Goal: Communication & Community: Share content

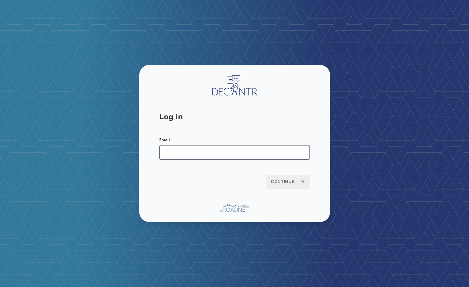
click at [202, 147] on input "Email" at bounding box center [234, 152] width 151 height 15
type input "**********"
click at [286, 185] on span "Continue" at bounding box center [288, 182] width 34 height 6
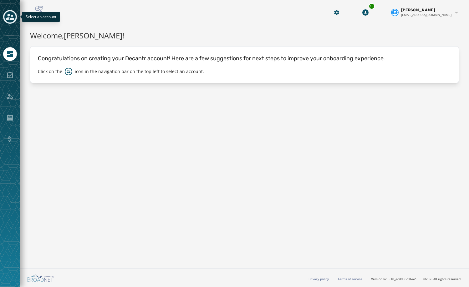
click at [15, 16] on div "Toggle account select drawer" at bounding box center [9, 16] width 11 height 11
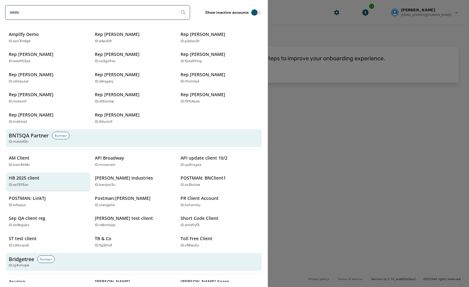
scroll to position [94, 0]
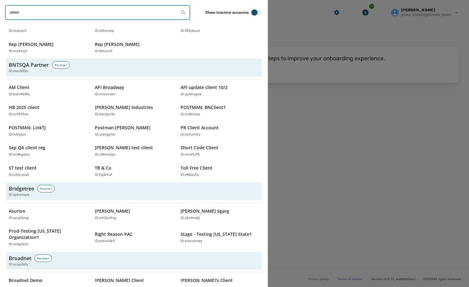
click at [69, 13] on input "search" at bounding box center [97, 12] width 185 height 15
type input "********"
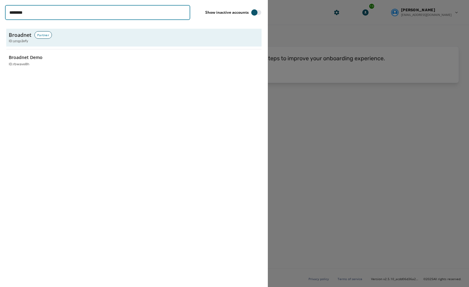
scroll to position [0, 0]
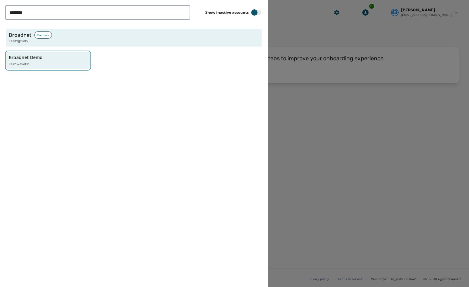
click at [31, 63] on div "ID: rbwave8h" at bounding box center [45, 64] width 72 height 5
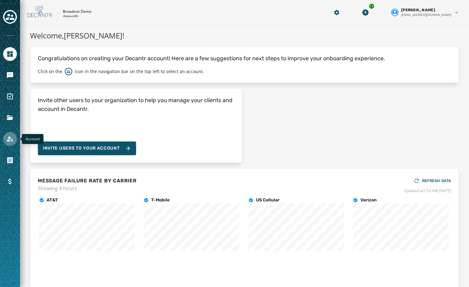
click at [13, 140] on icon "Navigate to Account" at bounding box center [10, 139] width 8 height 8
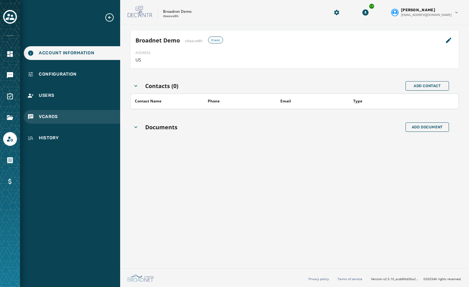
click at [59, 118] on div "vCards" at bounding box center [72, 117] width 96 height 14
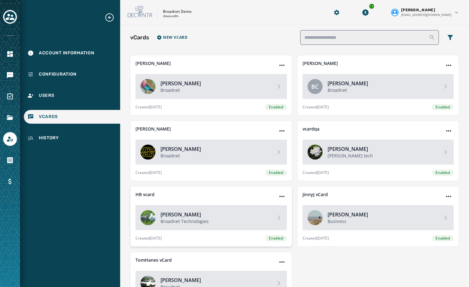
click at [239, 217] on h4 "[PERSON_NAME]" at bounding box center [215, 215] width 110 height 8
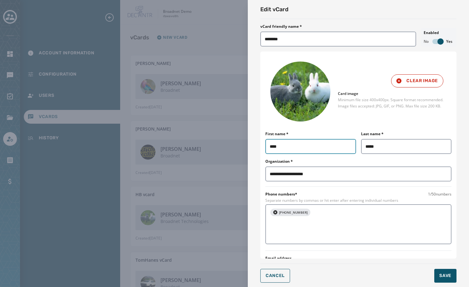
click at [283, 145] on input "****" at bounding box center [310, 146] width 91 height 15
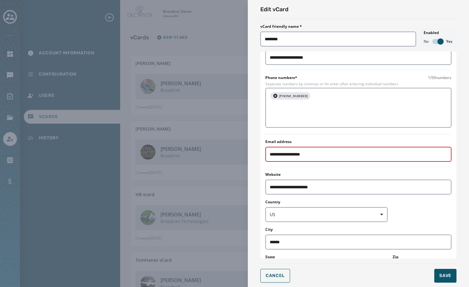
scroll to position [125, 0]
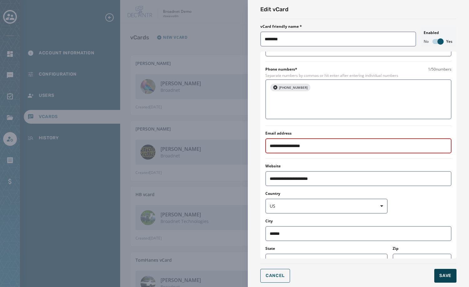
type input "********"
click at [445, 279] on span "Save" at bounding box center [445, 276] width 12 height 6
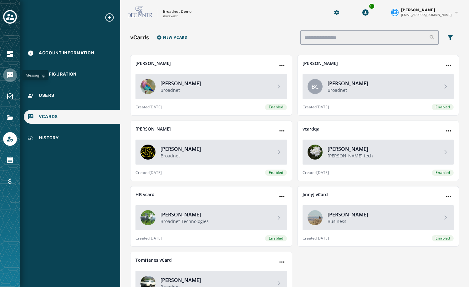
click at [8, 73] on icon "Navigate to Messaging" at bounding box center [10, 75] width 6 height 6
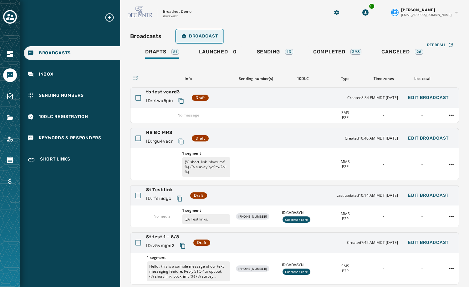
click at [205, 36] on span "Broadcast" at bounding box center [199, 36] width 36 height 5
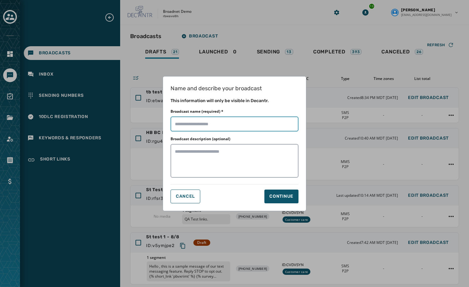
click at [209, 121] on input "Broadcast name (required) *" at bounding box center [234, 124] width 128 height 15
type input "*****"
click at [291, 201] on button "Continue" at bounding box center [281, 197] width 34 height 14
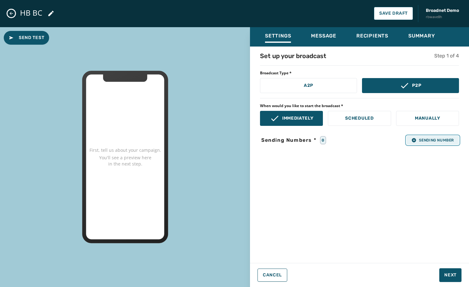
click at [441, 143] on button "Sending Number" at bounding box center [432, 140] width 53 height 9
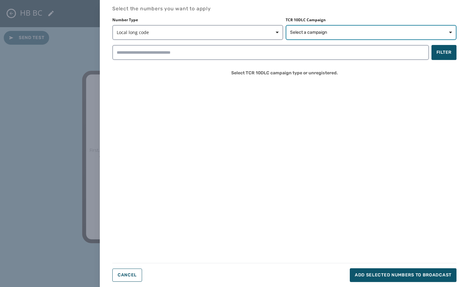
click at [360, 31] on span "Select a campaign" at bounding box center [371, 32] width 162 height 6
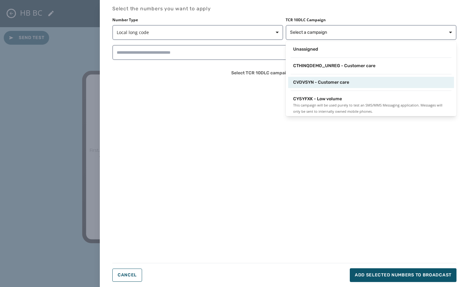
click at [327, 83] on span "CVDVSYN - Customer care" at bounding box center [321, 82] width 56 height 6
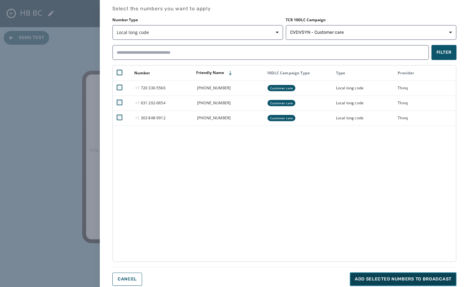
click at [377, 275] on button "Add selected numbers to broadcast" at bounding box center [403, 280] width 107 height 14
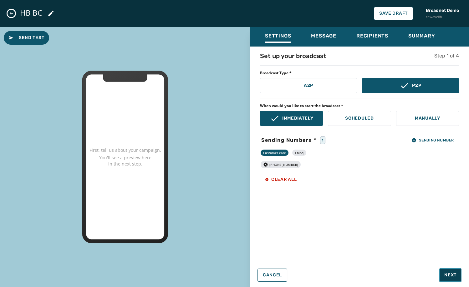
click at [444, 270] on button "Next" at bounding box center [450, 276] width 22 height 14
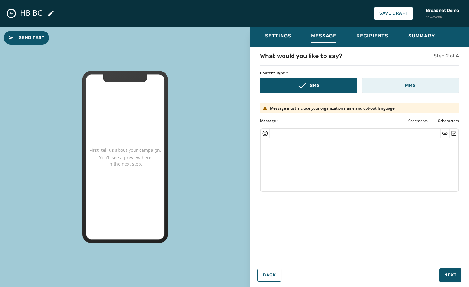
click at [413, 84] on p "MMS" at bounding box center [410, 86] width 10 height 6
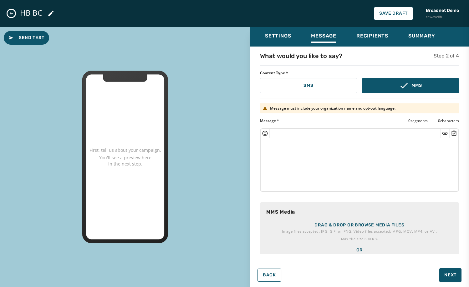
click at [348, 240] on p "Max file size 600 KB." at bounding box center [359, 239] width 155 height 6
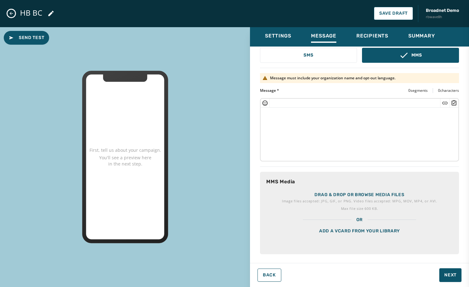
click at [388, 235] on div "Add a vCard from your library" at bounding box center [359, 238] width 199 height 31
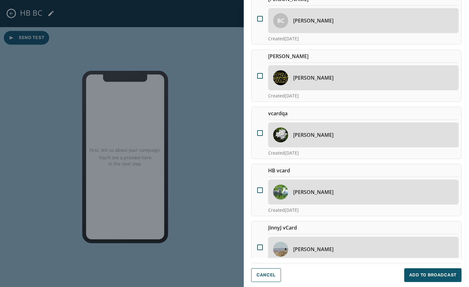
scroll to position [125, 0]
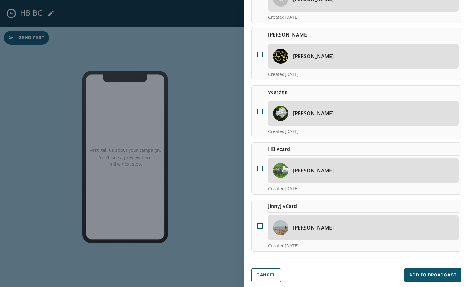
click at [343, 178] on div "[PERSON_NAME]" at bounding box center [363, 170] width 190 height 25
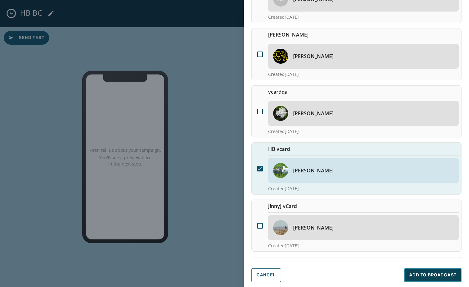
click at [417, 270] on button "Add to Broadcast" at bounding box center [432, 276] width 57 height 14
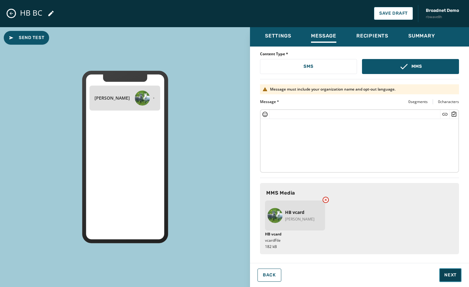
click at [445, 278] on span "Next" at bounding box center [450, 275] width 12 height 6
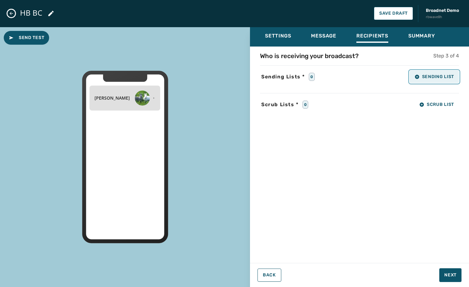
click at [423, 77] on span "Sending List" at bounding box center [433, 76] width 39 height 5
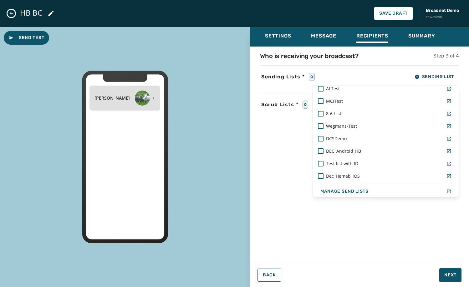
scroll to position [462, 0]
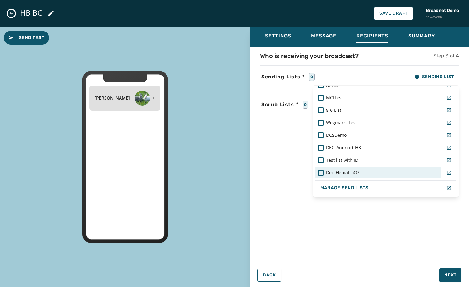
click at [366, 174] on div "Dec_Hemab_iOS" at bounding box center [378, 173] width 121 height 6
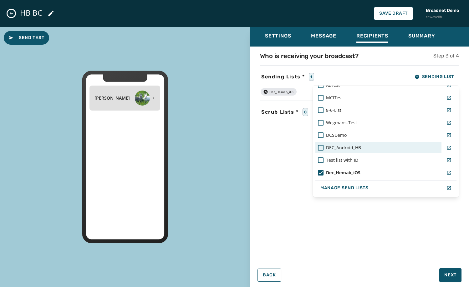
click at [365, 150] on div "DEC_Android_HB" at bounding box center [378, 148] width 121 height 6
click at [446, 275] on div "Settings Message Recipients Summary Who is receiving your broadcast? Step 3 of …" at bounding box center [359, 154] width 219 height 255
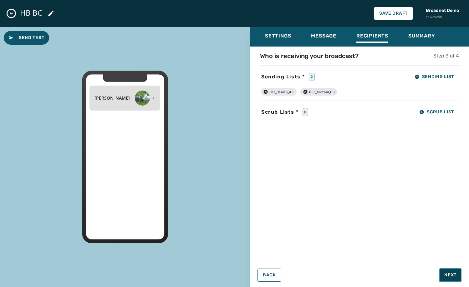
click at [443, 275] on button "Next" at bounding box center [450, 276] width 22 height 14
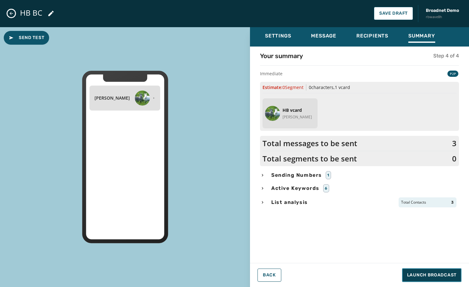
click at [446, 276] on span "Launch Broadcast" at bounding box center [431, 275] width 49 height 6
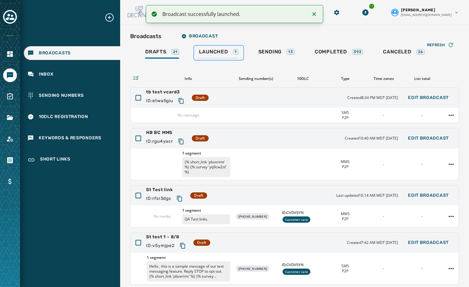
click at [217, 49] on span "Launched" at bounding box center [213, 52] width 29 height 6
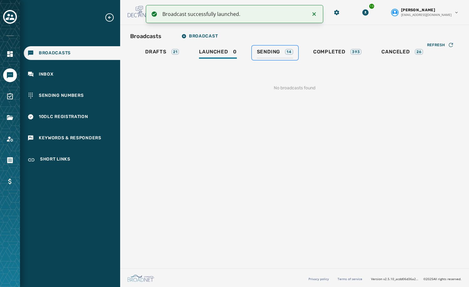
click at [289, 54] on div "14" at bounding box center [289, 52] width 8 height 6
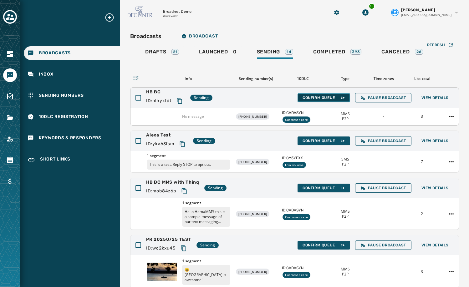
click at [323, 99] on span "Confirm Queue" at bounding box center [323, 97] width 43 height 5
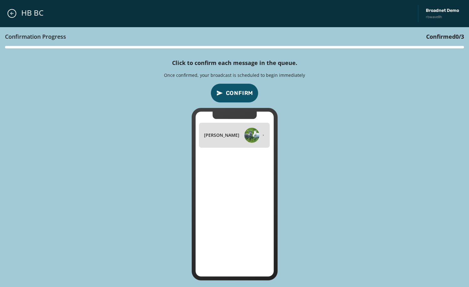
click at [239, 92] on span "Confirm" at bounding box center [240, 93] width 28 height 9
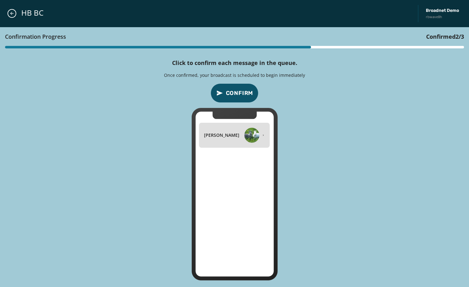
click at [239, 92] on span "Confirm" at bounding box center [240, 93] width 28 height 9
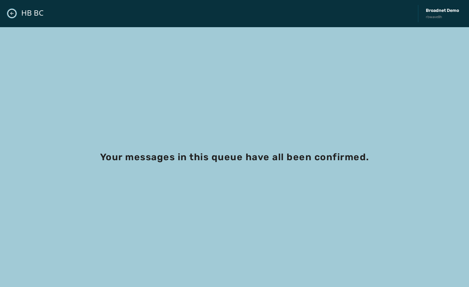
click at [12, 12] on icon "Close admin drawer" at bounding box center [11, 13] width 5 height 5
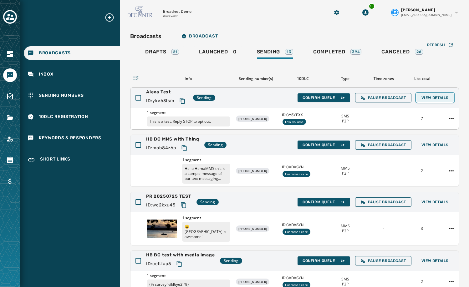
click at [435, 98] on span "View Details" at bounding box center [434, 97] width 27 height 5
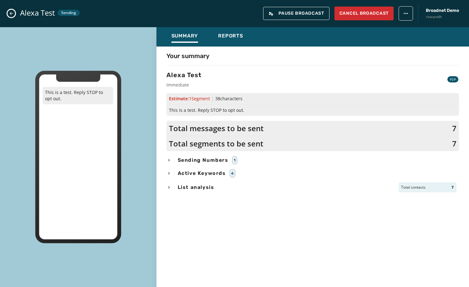
click at [13, 14] on icon "Close admin drawer" at bounding box center [11, 13] width 5 height 5
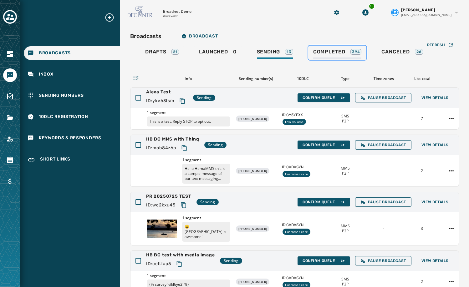
click at [323, 51] on span "Completed" at bounding box center [329, 52] width 32 height 6
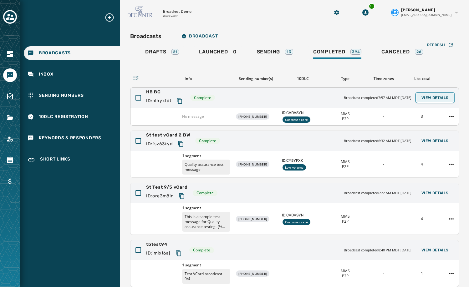
click at [428, 99] on span "View Details" at bounding box center [434, 97] width 27 height 5
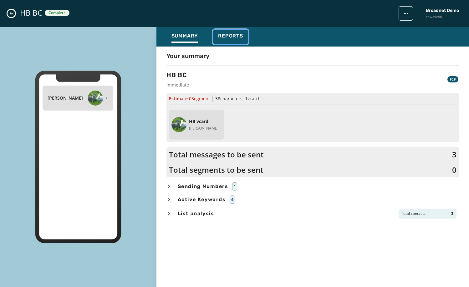
click at [230, 39] on div "Reports" at bounding box center [230, 38] width 25 height 10
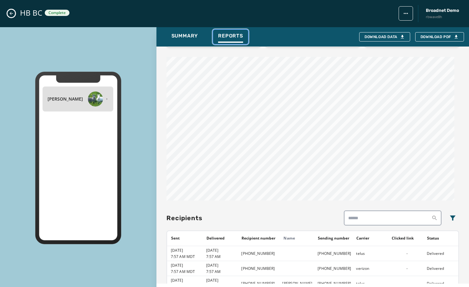
scroll to position [246, 0]
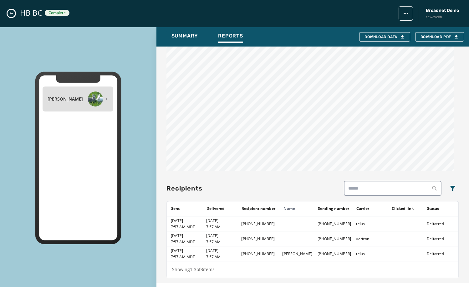
click at [9, 15] on icon "Close admin drawer" at bounding box center [11, 13] width 5 height 5
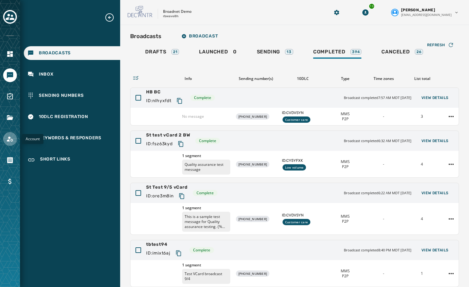
click at [13, 142] on icon "Navigate to Account" at bounding box center [10, 139] width 8 height 8
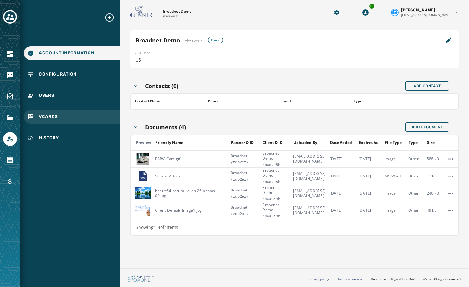
click at [38, 119] on div "vCards" at bounding box center [72, 117] width 96 height 14
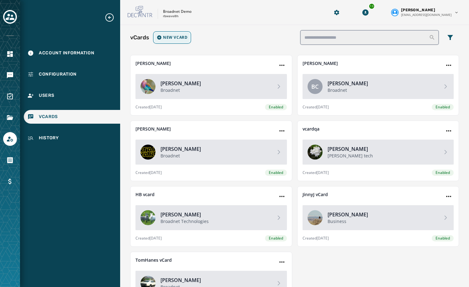
click at [182, 38] on span "New vCard" at bounding box center [175, 37] width 24 height 5
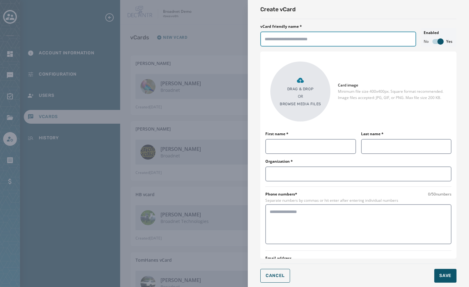
click at [313, 43] on input "vCard friendly name *" at bounding box center [338, 39] width 156 height 15
click at [278, 39] on input "vCard friendly name *" at bounding box center [338, 39] width 156 height 15
type input "**********"
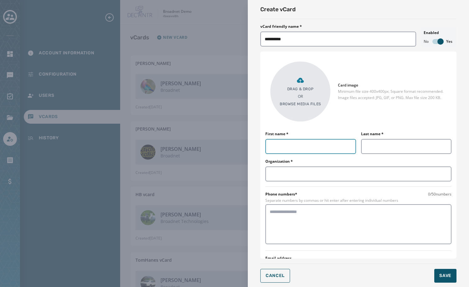
click at [302, 142] on input "First name *" at bounding box center [310, 146] width 91 height 15
type input "*****"
click at [380, 148] on input "Last name *" at bounding box center [406, 146] width 91 height 15
type input "*****"
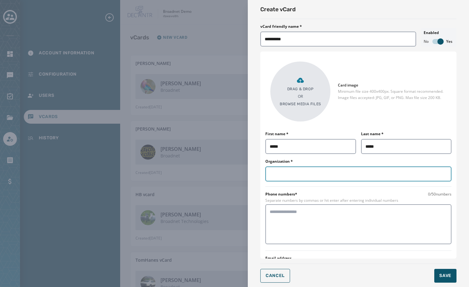
click at [302, 181] on input "Organization *" at bounding box center [358, 174] width 186 height 15
type input "****"
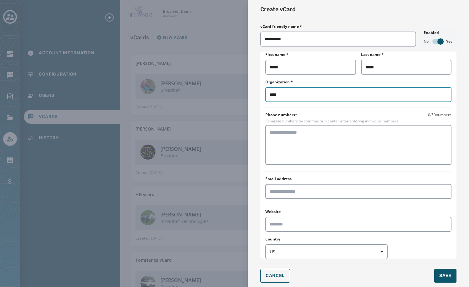
scroll to position [94, 0]
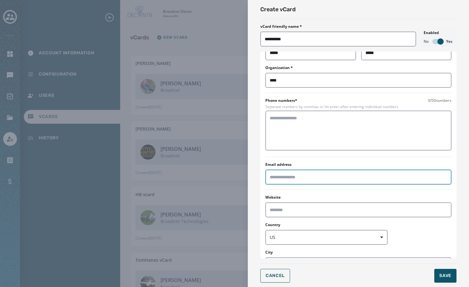
click at [284, 174] on input "Email address" at bounding box center [358, 177] width 186 height 15
type input "**********"
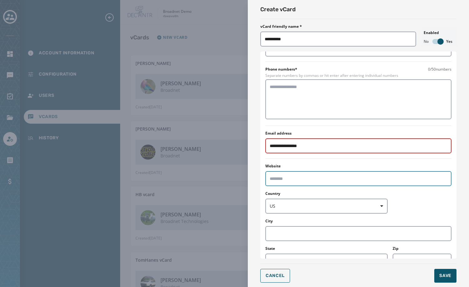
click at [293, 184] on input "Website" at bounding box center [358, 178] width 186 height 15
type input "**********"
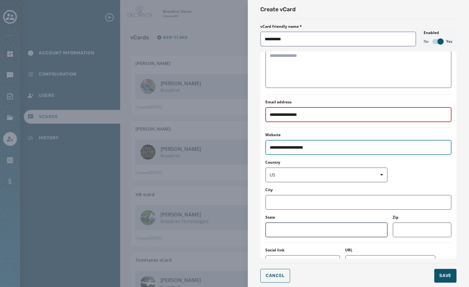
scroll to position [188, 0]
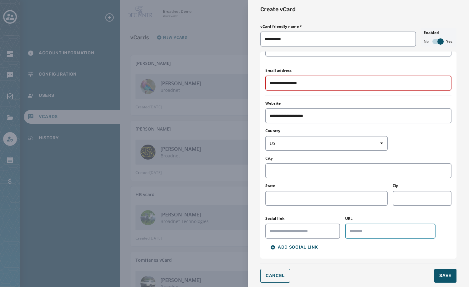
click at [358, 229] on input "URL" at bounding box center [390, 231] width 91 height 15
type input "**********"
click at [313, 230] on input "Social link" at bounding box center [302, 231] width 75 height 15
type input "*******"
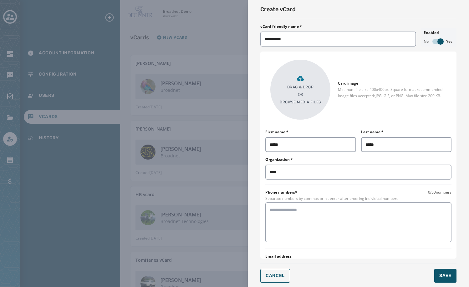
scroll to position [0, 0]
click at [306, 84] on div "Drag & Drop OR Browse media files" at bounding box center [300, 92] width 41 height 30
click at [316, 108] on div "Drag & Drop OR Browse media files" at bounding box center [300, 92] width 60 height 60
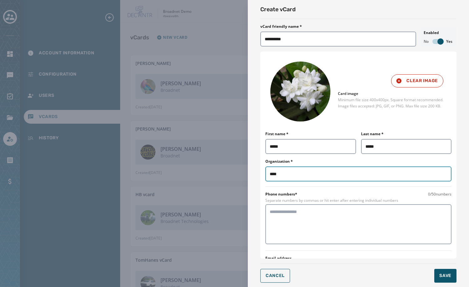
click at [295, 173] on input "****" at bounding box center [358, 174] width 186 height 15
type input "*********"
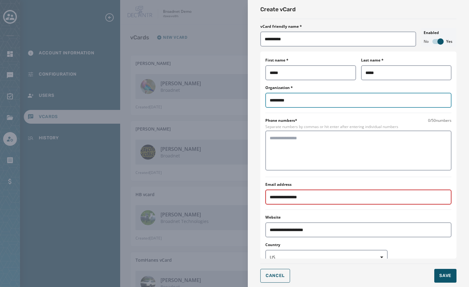
scroll to position [94, 0]
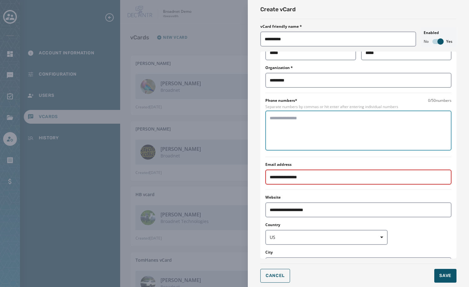
click at [313, 136] on textarea at bounding box center [358, 130] width 177 height 31
type textarea "**********"
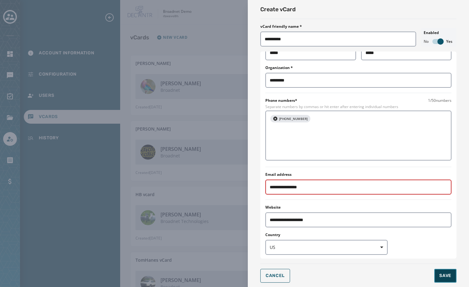
click at [442, 276] on span "Save" at bounding box center [445, 276] width 12 height 6
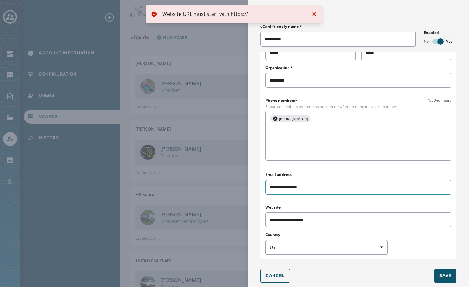
click at [319, 180] on input "**********" at bounding box center [358, 187] width 186 height 15
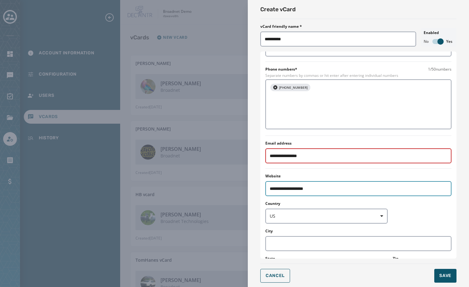
click at [278, 181] on input "**********" at bounding box center [358, 188] width 186 height 15
type input "**********"
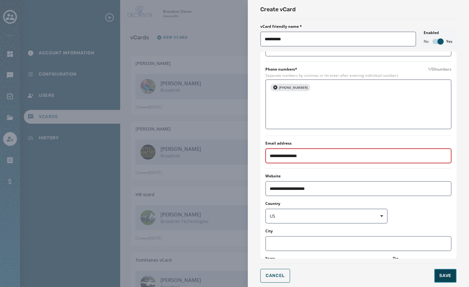
click at [439, 274] on span "Save" at bounding box center [445, 276] width 12 height 6
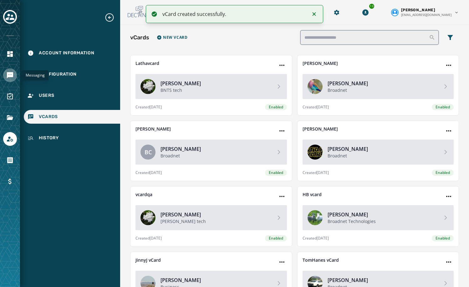
click at [8, 74] on icon "Navigate to Messaging" at bounding box center [10, 75] width 6 height 6
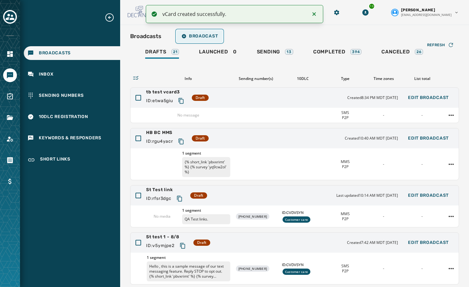
click at [209, 40] on button "Broadcast" at bounding box center [199, 36] width 46 height 13
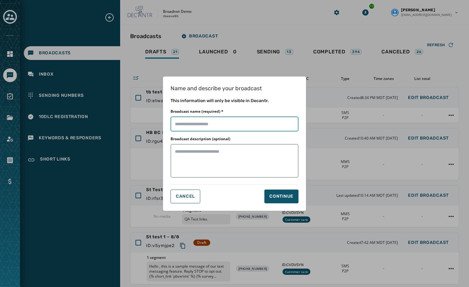
click at [219, 122] on input "Broadcast name (required) *" at bounding box center [234, 124] width 128 height 15
type input "********"
click at [277, 199] on div "Continue" at bounding box center [281, 197] width 24 height 6
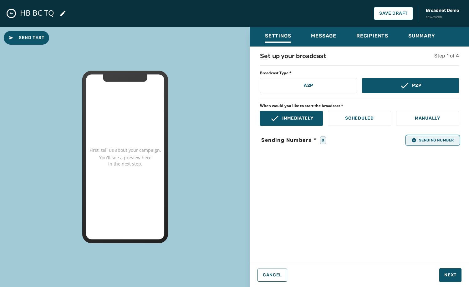
click at [434, 142] on span "Sending Number" at bounding box center [432, 140] width 43 height 5
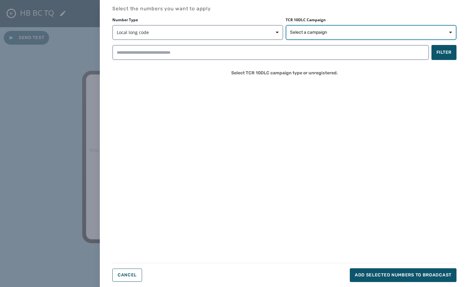
click at [379, 31] on span "Select a campaign" at bounding box center [371, 32] width 162 height 6
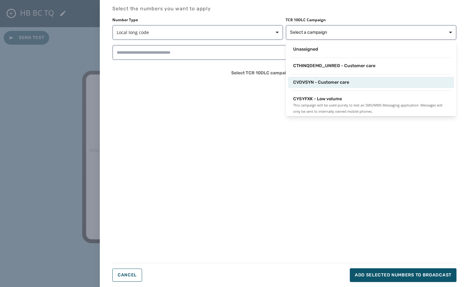
click at [342, 85] on span "CVDVSYN - Customer care" at bounding box center [321, 82] width 56 height 6
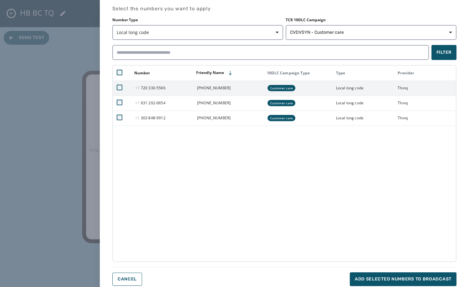
click at [116, 85] on td at bounding box center [122, 88] width 18 height 15
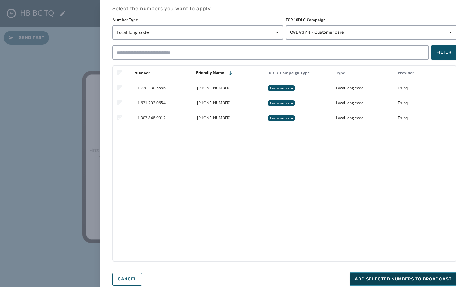
click at [433, 275] on button "Add selected numbers to broadcast" at bounding box center [403, 280] width 107 height 14
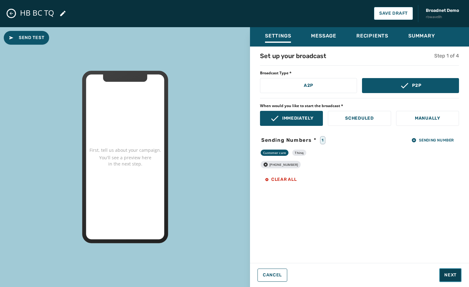
click at [440, 274] on button "Next" at bounding box center [450, 276] width 22 height 14
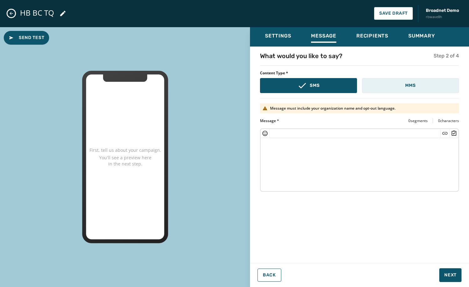
click at [447, 87] on button "MMS" at bounding box center [410, 85] width 97 height 15
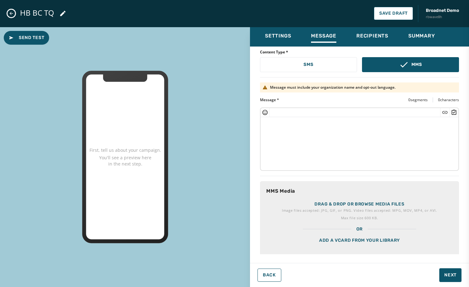
scroll to position [30, 0]
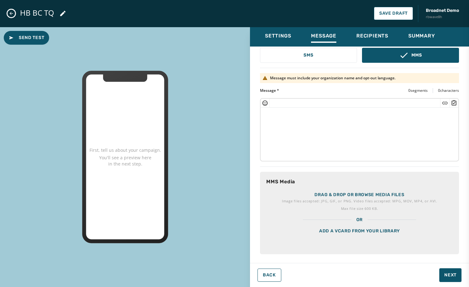
click at [386, 231] on div "Add a vCard from your library" at bounding box center [359, 238] width 199 height 31
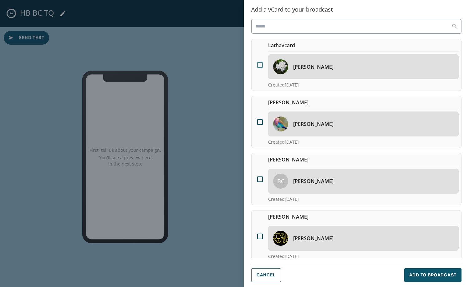
click at [262, 67] on div at bounding box center [260, 65] width 6 height 6
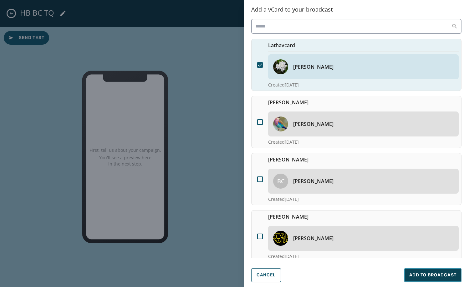
click at [424, 277] on span "Add to Broadcast" at bounding box center [432, 275] width 47 height 6
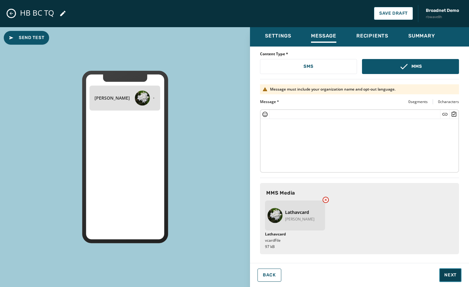
click at [447, 277] on span "Next" at bounding box center [450, 275] width 12 height 6
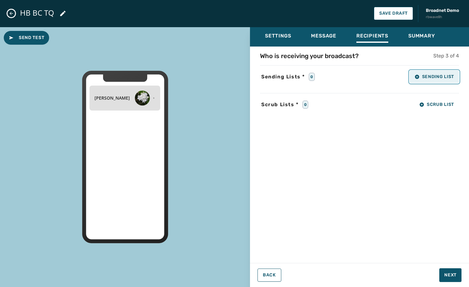
click at [447, 80] on button "Sending List" at bounding box center [433, 77] width 49 height 13
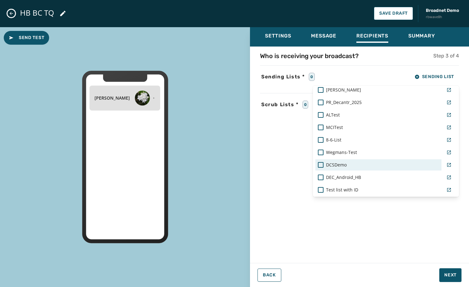
scroll to position [462, 0]
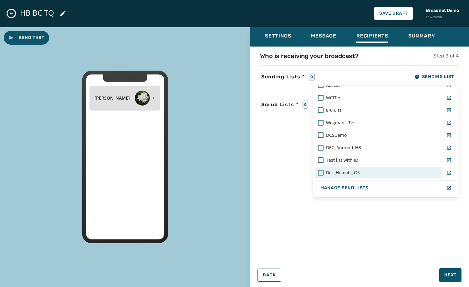
click at [356, 173] on span "Dec_Hemab_iOS" at bounding box center [343, 173] width 34 height 6
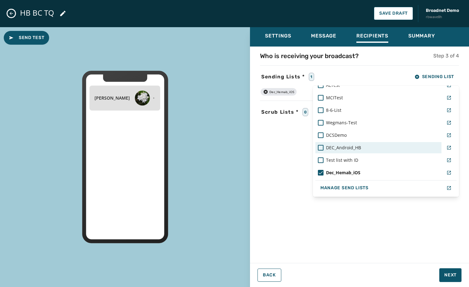
click at [357, 149] on span "DEC_Android_HB" at bounding box center [343, 148] width 35 height 6
click at [442, 273] on div "Settings Message Recipients Summary Who is receiving your broadcast? Step 3 of …" at bounding box center [359, 154] width 219 height 255
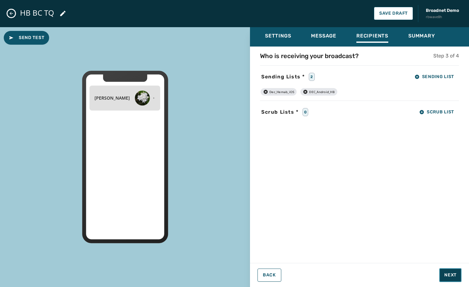
click at [442, 273] on button "Next" at bounding box center [450, 276] width 22 height 14
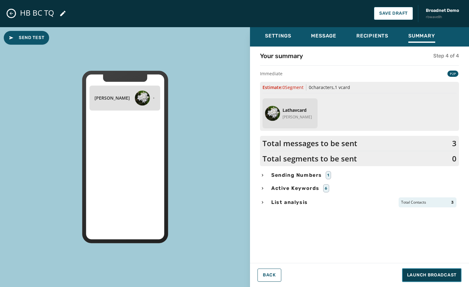
click at [442, 273] on span "Launch Broadcast" at bounding box center [431, 275] width 49 height 6
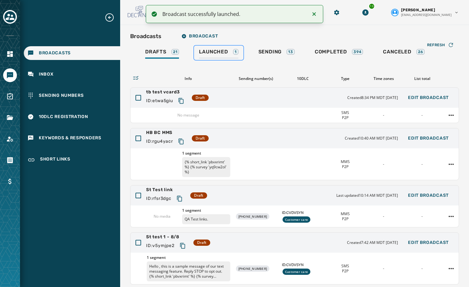
click at [213, 46] on link "Launched 1" at bounding box center [218, 53] width 49 height 14
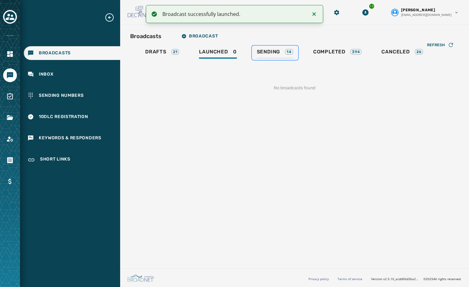
click at [275, 58] on div "Sending 14" at bounding box center [275, 54] width 36 height 10
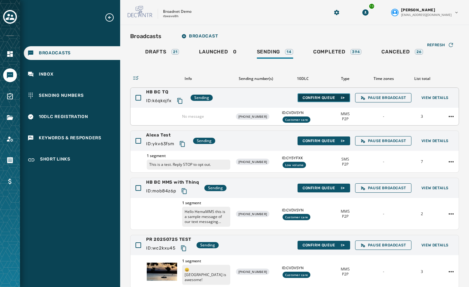
click at [316, 97] on span "Confirm Queue" at bounding box center [323, 97] width 43 height 5
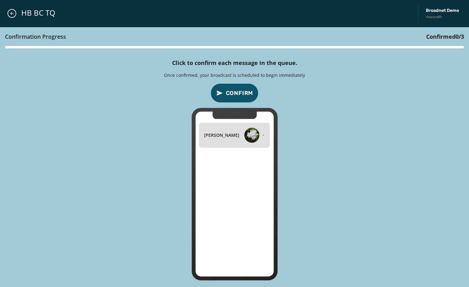
click at [244, 89] on span "Confirm" at bounding box center [240, 93] width 28 height 9
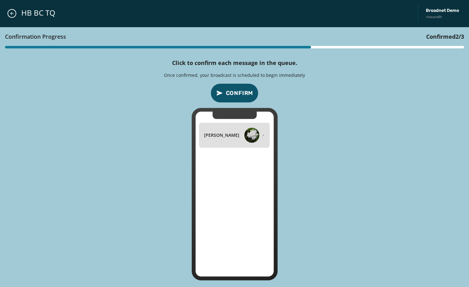
click at [244, 89] on span "Confirm" at bounding box center [240, 93] width 28 height 9
click at [12, 15] on icon "Close admin drawer" at bounding box center [11, 13] width 5 height 5
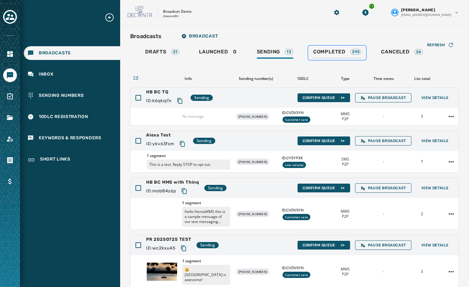
click at [323, 54] on span "Completed" at bounding box center [329, 52] width 32 height 6
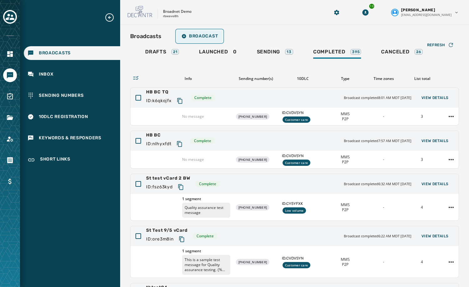
click at [195, 34] on span "Broadcast" at bounding box center [199, 36] width 36 height 5
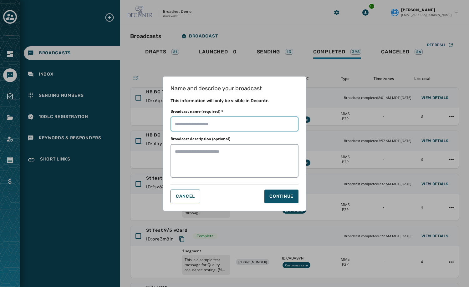
click at [214, 120] on input "Broadcast name (required) *" at bounding box center [234, 124] width 128 height 15
type input "********"
click at [288, 194] on div "Continue" at bounding box center [281, 197] width 24 height 6
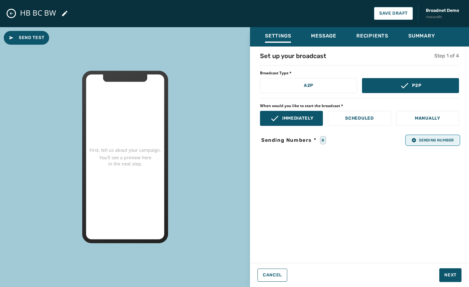
click at [437, 142] on span "Sending Number" at bounding box center [432, 140] width 43 height 5
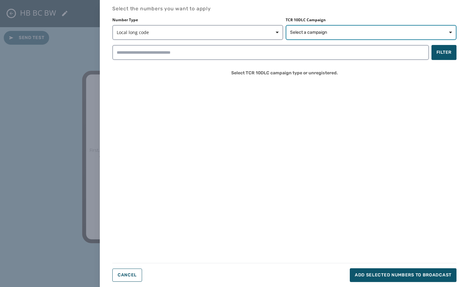
click at [358, 36] on button "Select a campaign" at bounding box center [370, 32] width 171 height 15
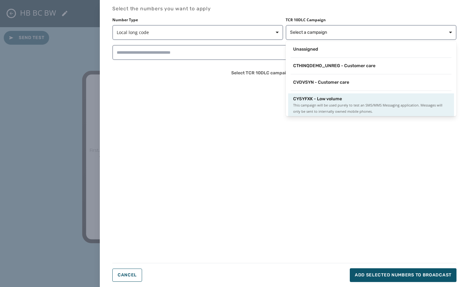
scroll to position [1, 0]
click at [322, 97] on span "CY5YFXK - Low volume" at bounding box center [317, 98] width 49 height 6
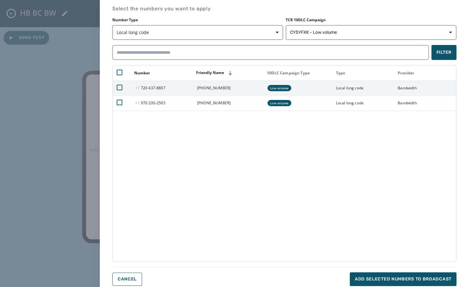
click at [116, 88] on td at bounding box center [122, 88] width 18 height 15
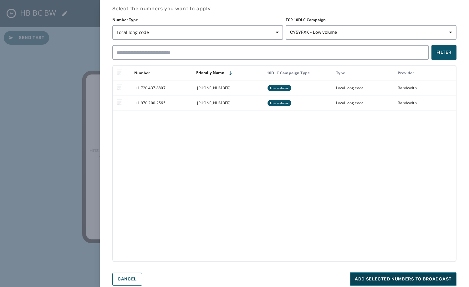
click at [391, 277] on span "Add selected numbers to broadcast" at bounding box center [403, 279] width 97 height 6
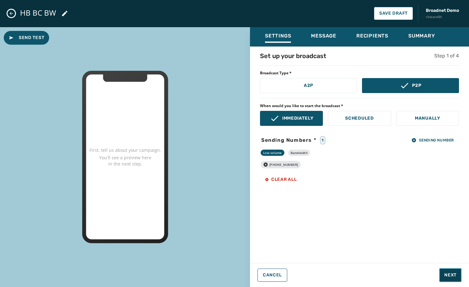
click at [446, 275] on span "Next" at bounding box center [450, 275] width 12 height 6
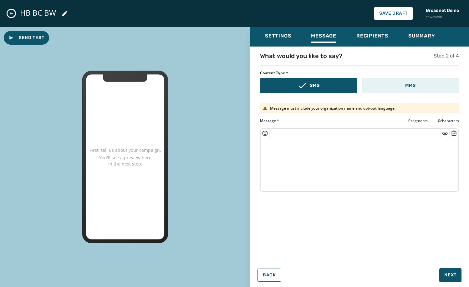
click at [409, 83] on p "MMS" at bounding box center [410, 86] width 10 height 6
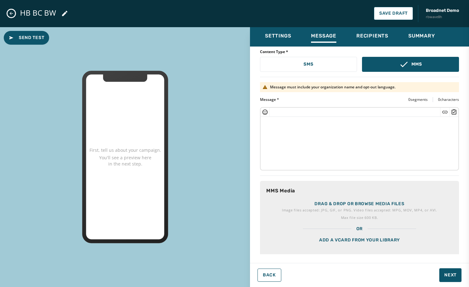
scroll to position [30, 0]
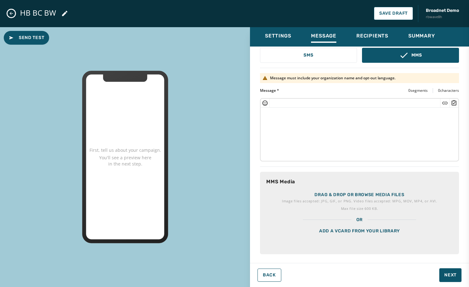
click at [379, 226] on div "Add a vCard from your library" at bounding box center [359, 238] width 199 height 31
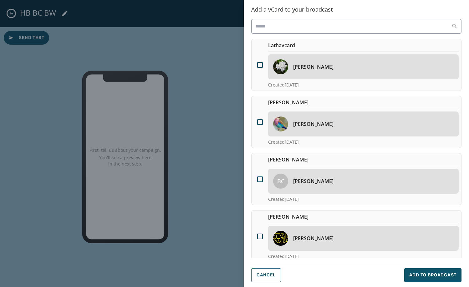
click at [304, 65] on h4 "[PERSON_NAME]" at bounding box center [313, 67] width 40 height 8
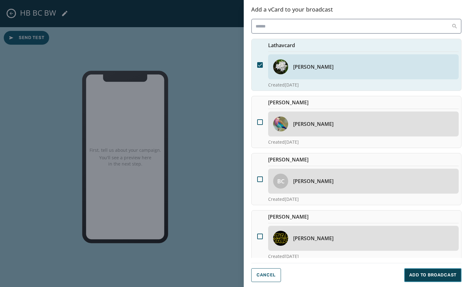
click at [421, 276] on span "Add to Broadcast" at bounding box center [432, 275] width 47 height 6
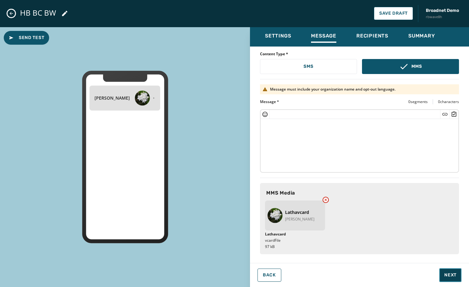
click at [452, 272] on span "Next" at bounding box center [450, 275] width 12 height 6
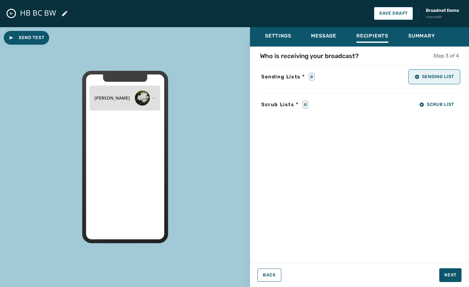
click at [421, 80] on button "Sending List" at bounding box center [433, 77] width 49 height 13
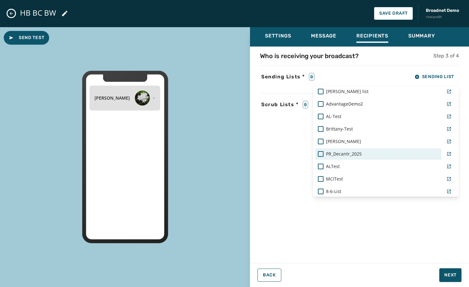
scroll to position [462, 0]
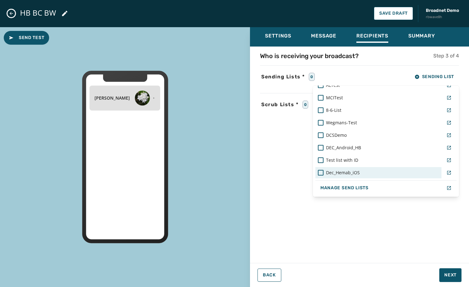
click at [361, 173] on div "Dec_Hemab_iOS" at bounding box center [378, 173] width 121 height 6
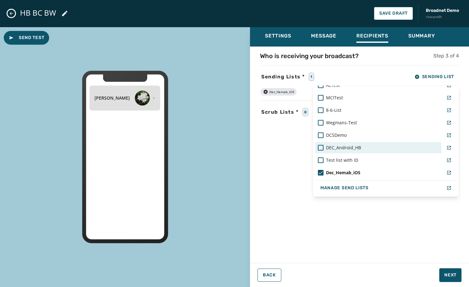
click at [346, 149] on span "DEC_Android_HB" at bounding box center [343, 148] width 35 height 6
click at [447, 274] on div "Settings Message Recipients Summary Who is receiving your broadcast? Step 3 of …" at bounding box center [359, 154] width 219 height 255
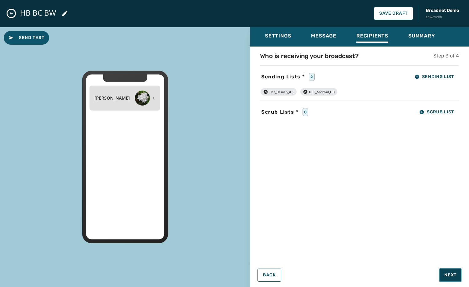
click at [447, 274] on span "Next" at bounding box center [450, 275] width 12 height 6
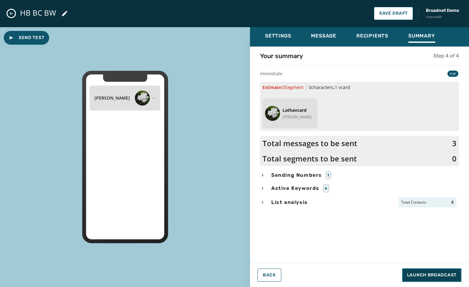
click at [447, 274] on span "Launch Broadcast" at bounding box center [431, 275] width 49 height 6
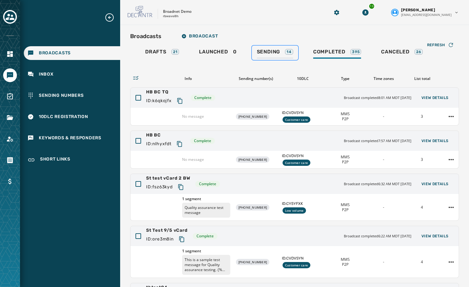
click at [257, 53] on span "Sending" at bounding box center [268, 52] width 23 height 6
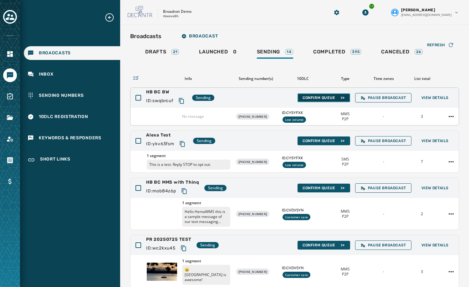
click at [323, 100] on button "Confirm Queue" at bounding box center [323, 97] width 53 height 9
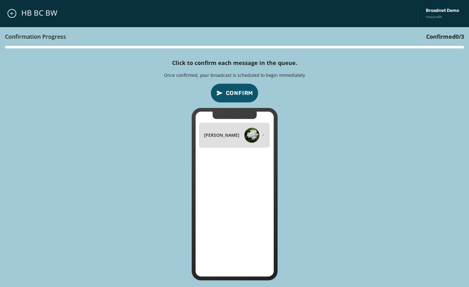
click at [229, 98] on button "Confirm" at bounding box center [234, 92] width 48 height 19
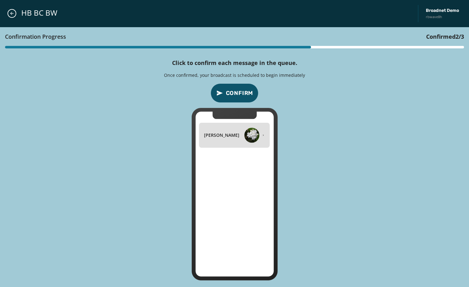
click at [229, 98] on button "Confirm" at bounding box center [234, 92] width 48 height 19
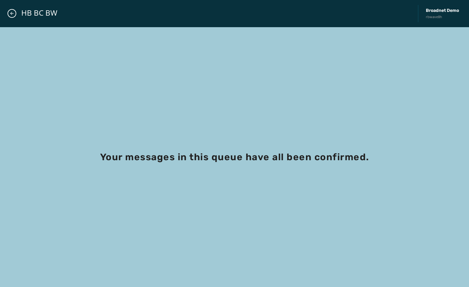
click at [16, 16] on div "HB BC BW Broadnet Demo rbwave8h" at bounding box center [234, 13] width 469 height 27
click at [10, 15] on icon "Close admin drawer" at bounding box center [11, 13] width 5 height 5
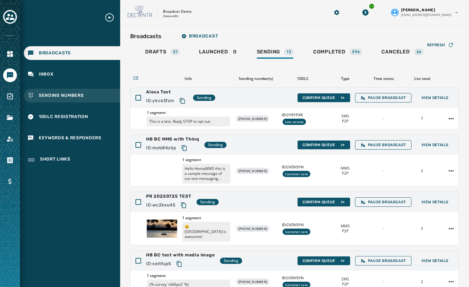
click at [64, 97] on span "Sending Numbers" at bounding box center [61, 96] width 45 height 6
